Goal: Information Seeking & Learning: Find specific fact

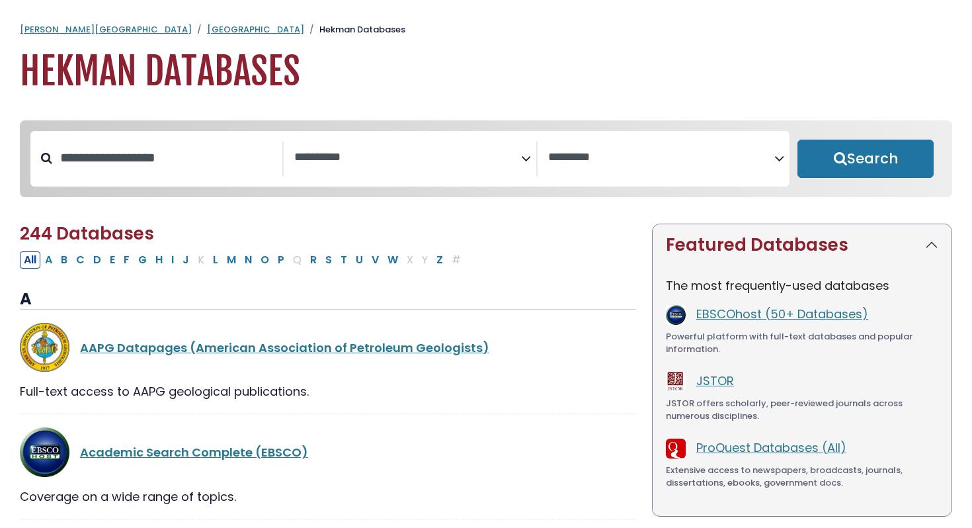
select select "Database Subject Filter"
select select "Database Vendors Filter"
click at [202, 156] on input "Search database by title or keyword" at bounding box center [167, 158] width 230 height 22
click at [338, 151] on textarea "Search" at bounding box center [407, 158] width 226 height 14
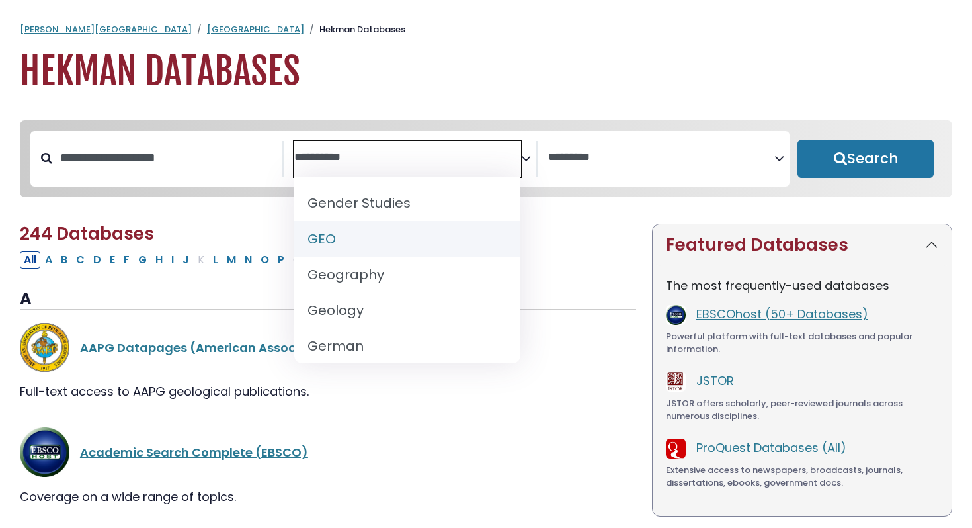
scroll to position [661, 0]
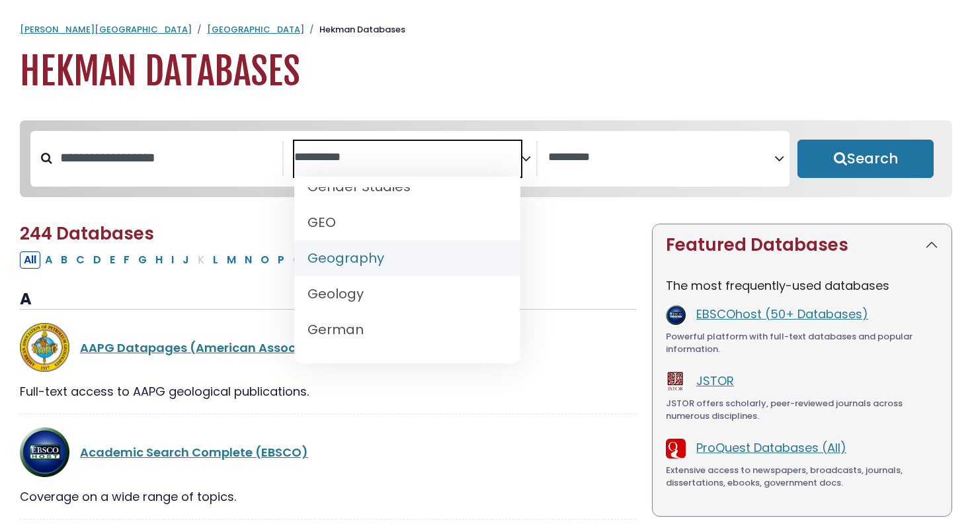
select select "*****"
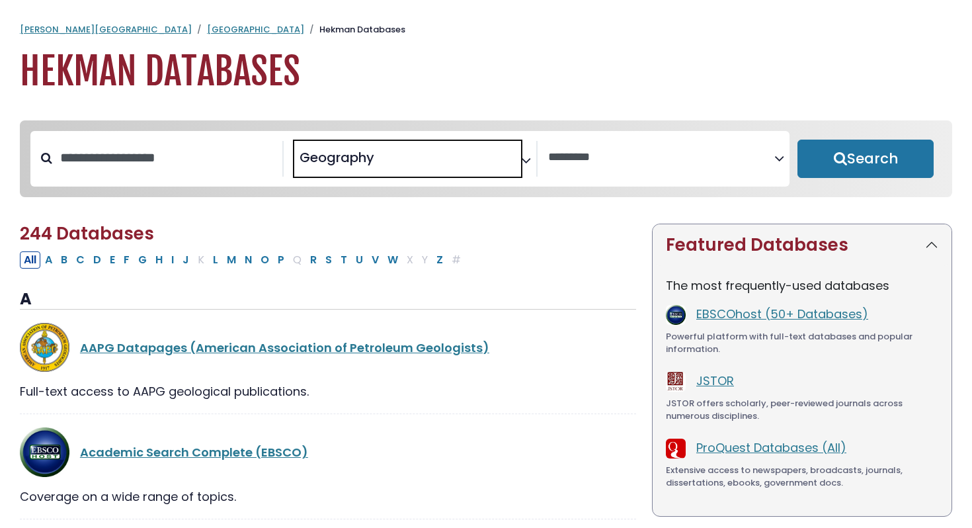
scroll to position [331, 0]
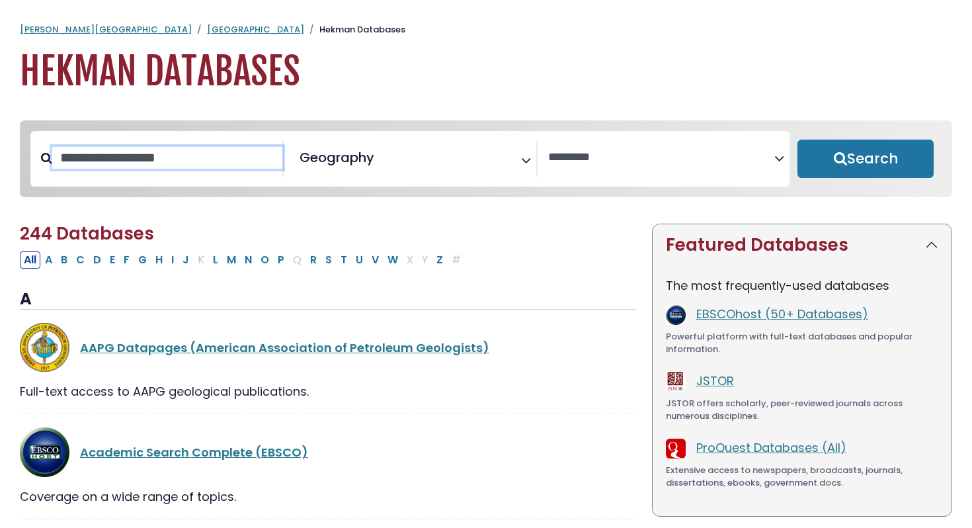
click at [202, 154] on input "Search database by title or keyword" at bounding box center [167, 158] width 230 height 22
type input "*"
type input "******"
click at [798, 140] on button "Search" at bounding box center [866, 159] width 136 height 38
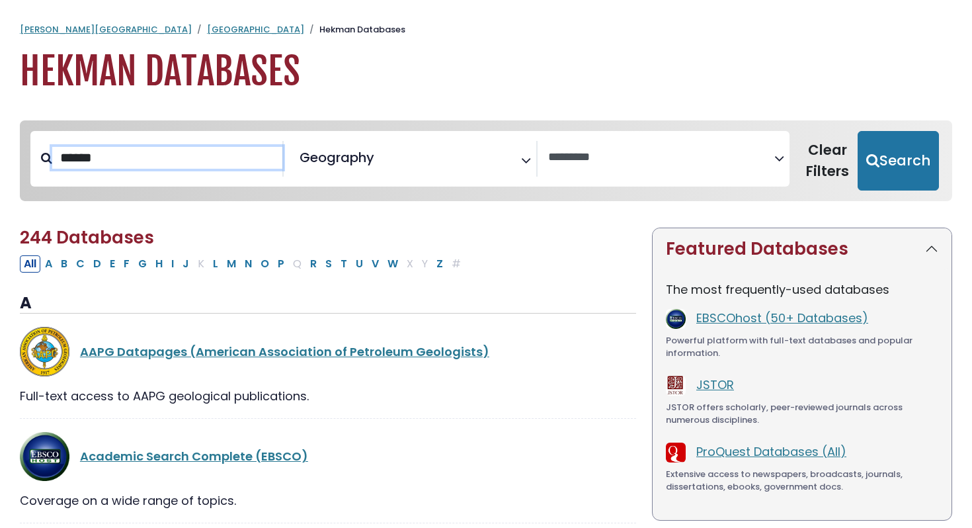
select select "Database Vendors Filter"
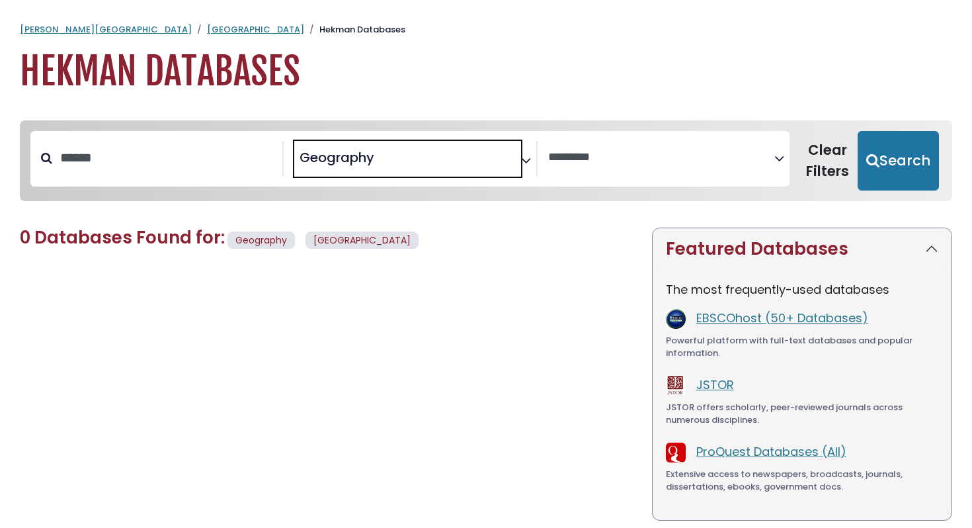
click at [368, 161] on span "Geography" at bounding box center [337, 157] width 75 height 20
click at [206, 169] on input "******" at bounding box center [167, 158] width 230 height 22
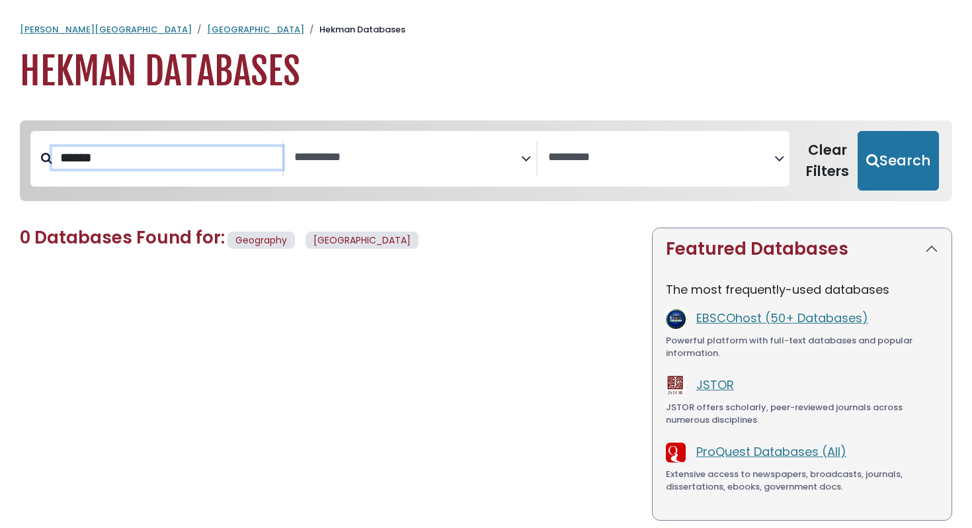
click at [858, 131] on button "Search" at bounding box center [898, 161] width 81 height 60
select select "Database Subject Filter"
select select "Database Vendors Filter"
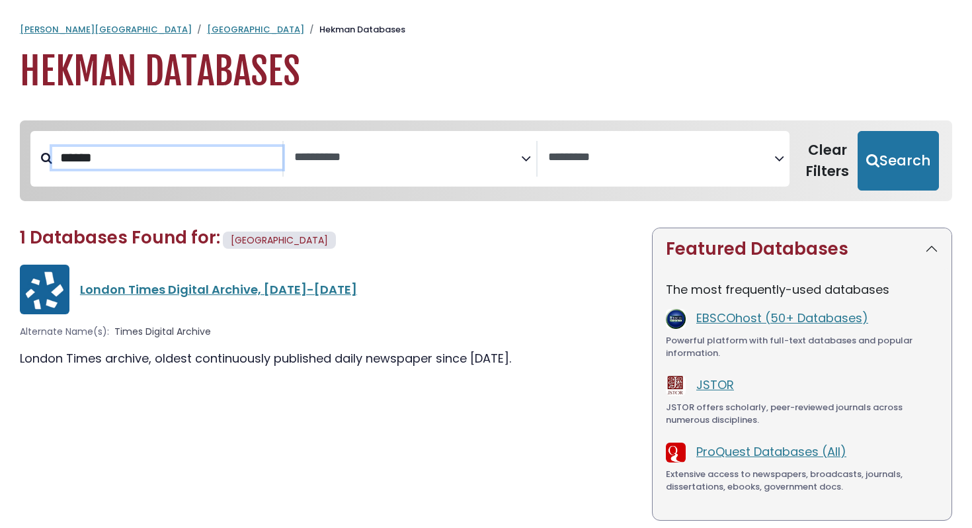
click at [206, 169] on input "******" at bounding box center [167, 158] width 230 height 22
type input "********"
click at [858, 131] on button "Search" at bounding box center [898, 161] width 81 height 60
select select "Database Subject Filter"
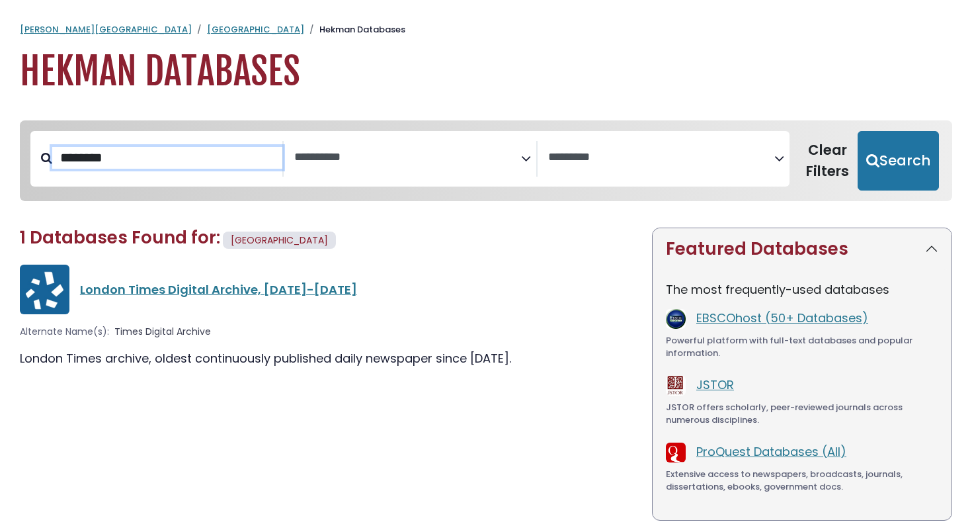
select select "Database Vendors Filter"
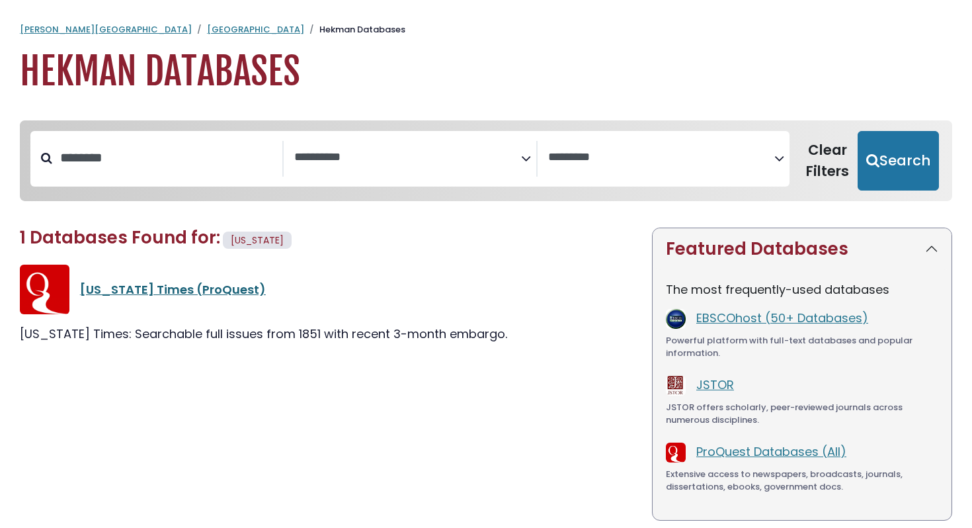
click at [207, 295] on link "[US_STATE] Times (ProQuest)" at bounding box center [173, 289] width 186 height 17
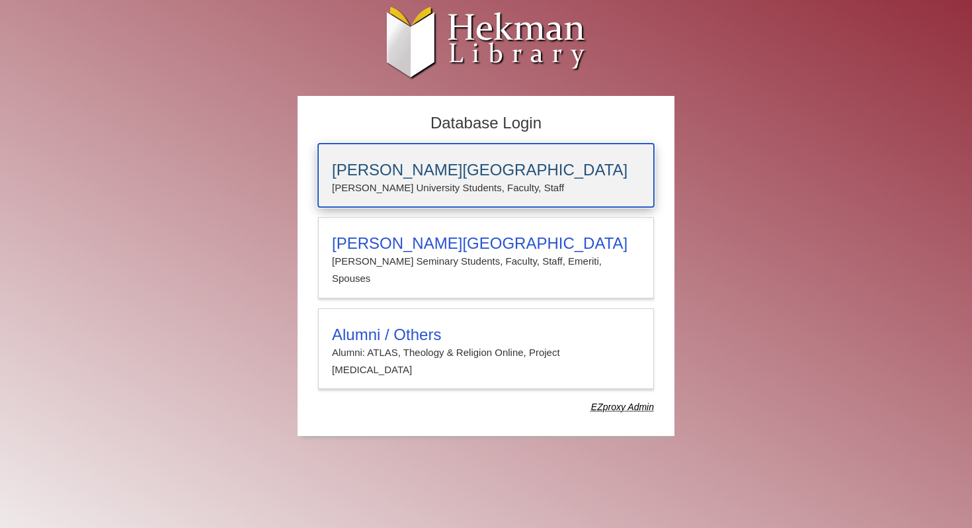
click at [413, 157] on div "[PERSON_NAME][GEOGRAPHIC_DATA] [PERSON_NAME] University Students, Faculty, Staff" at bounding box center [486, 175] width 336 height 63
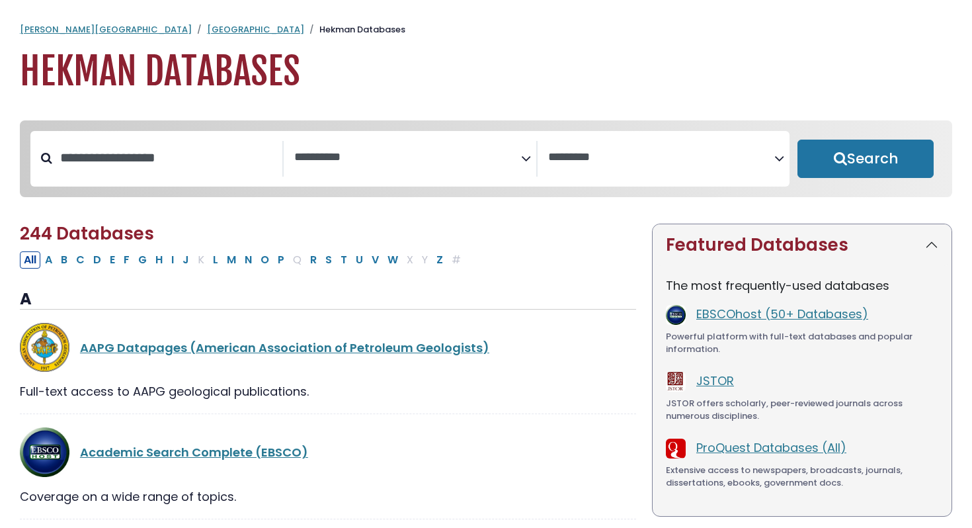
select select "Database Subject Filter"
select select "Database Vendors Filter"
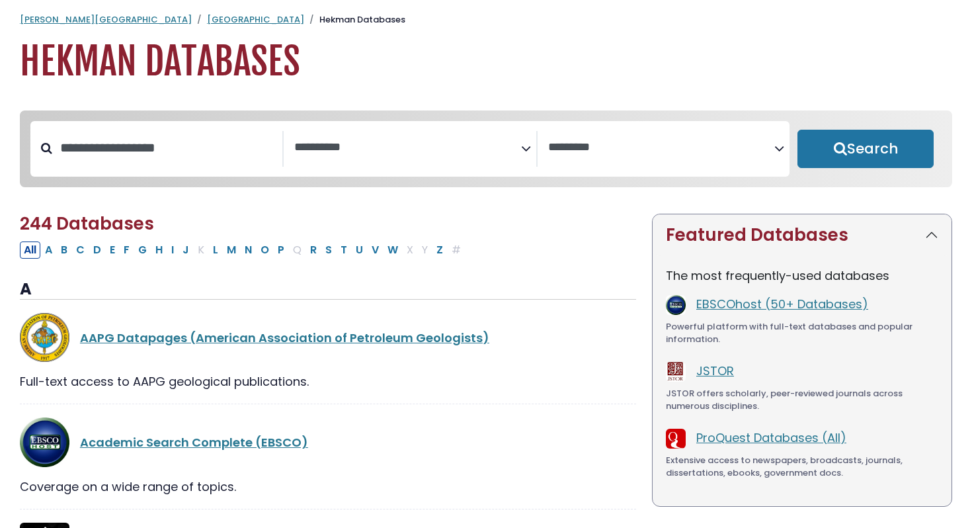
scroll to position [22, 0]
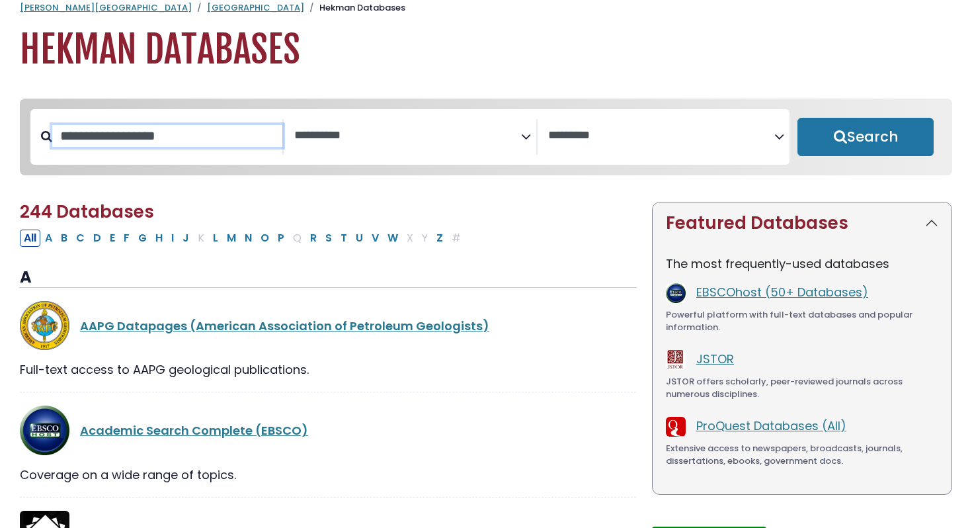
click at [147, 139] on input "Search database by title or keyword" at bounding box center [167, 136] width 230 height 22
click at [105, 142] on input "Search database by title or keyword" at bounding box center [167, 136] width 230 height 22
type input "**********"
click at [798, 118] on button "Search" at bounding box center [866, 137] width 136 height 38
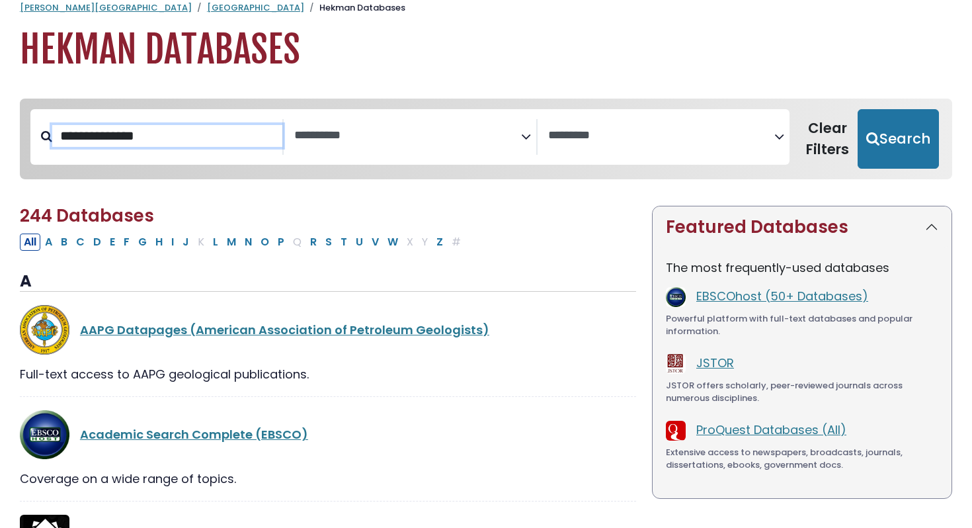
select select "Database Subject Filter"
select select "Database Vendors Filter"
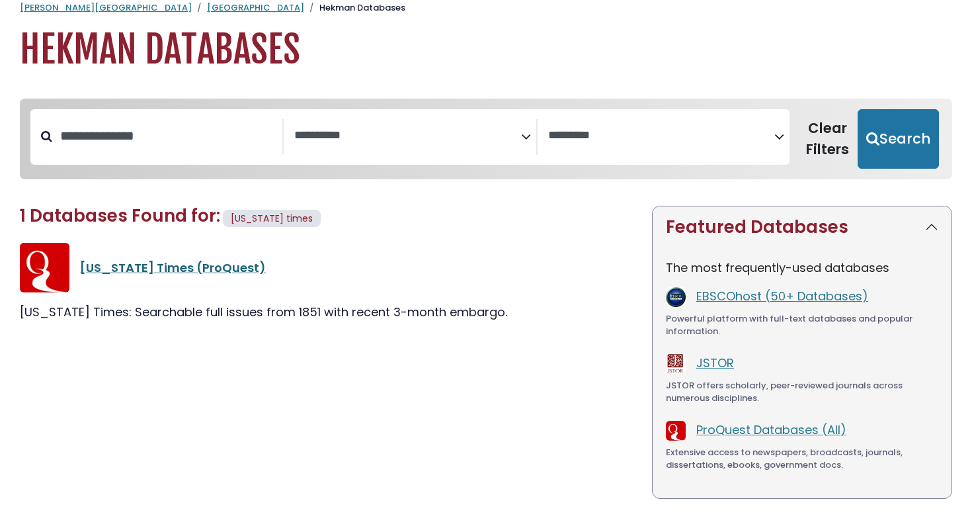
click at [132, 268] on link "[US_STATE] Times (ProQuest)" at bounding box center [173, 267] width 186 height 17
